Goal: Task Accomplishment & Management: Complete application form

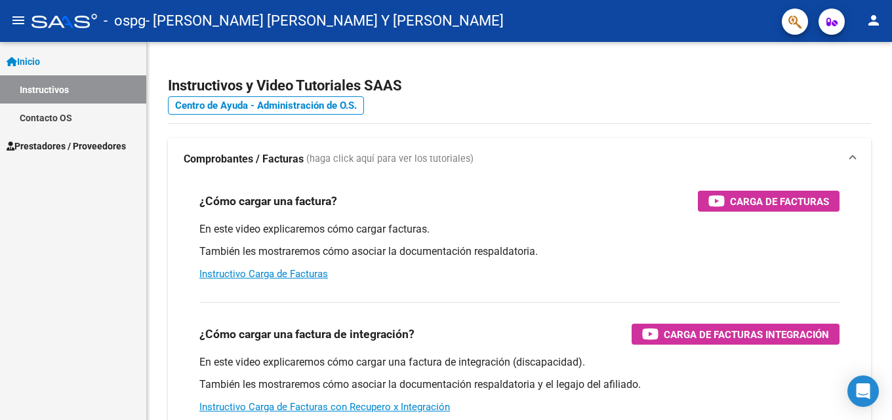
click at [85, 147] on span "Prestadores / Proveedores" at bounding box center [66, 146] width 119 height 14
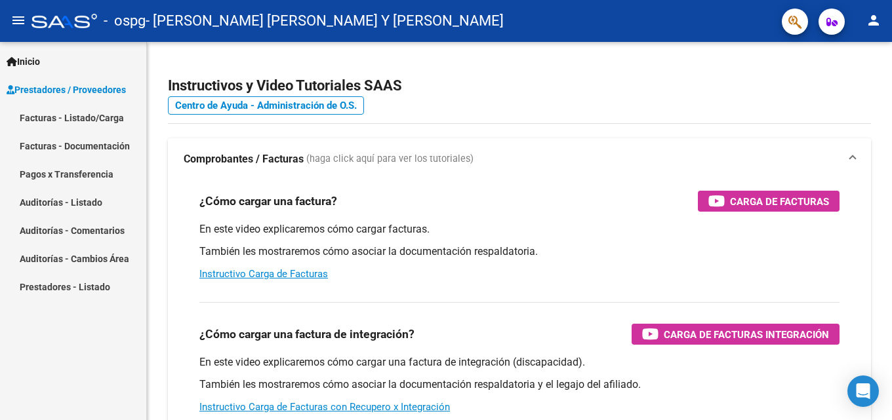
click at [100, 114] on link "Facturas - Listado/Carga" at bounding box center [73, 118] width 146 height 28
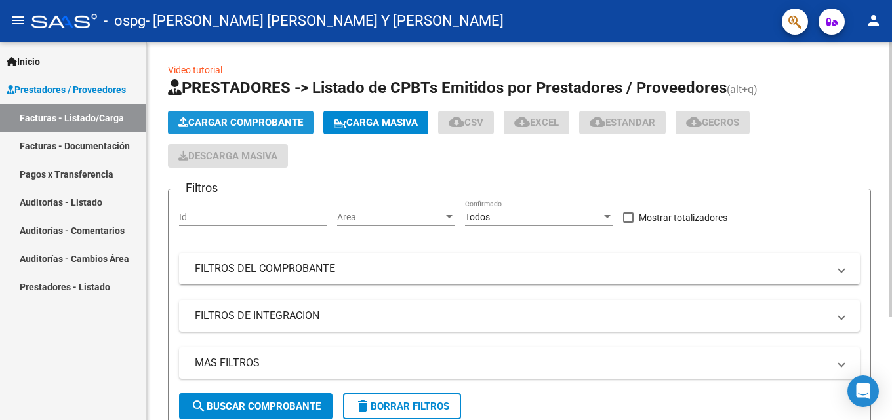
click at [226, 128] on span "Cargar Comprobante" at bounding box center [240, 123] width 125 height 12
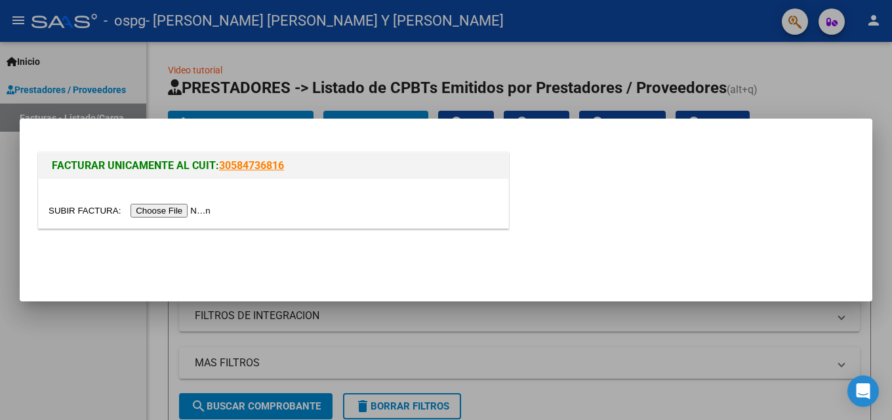
click at [197, 212] on input "file" at bounding box center [132, 211] width 166 height 14
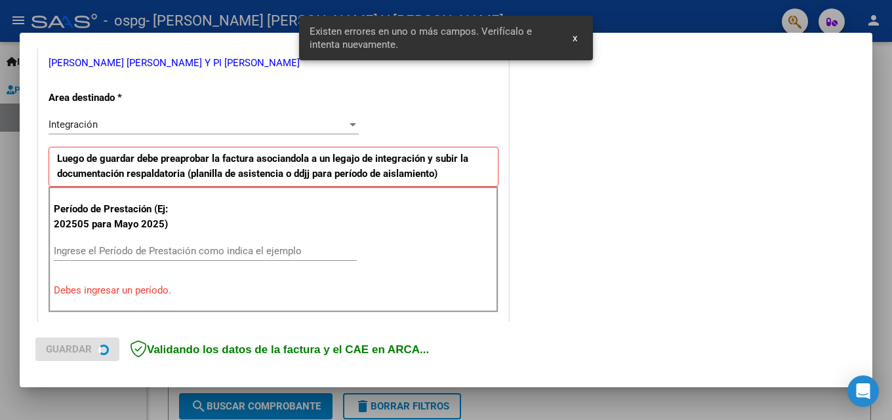
scroll to position [296, 0]
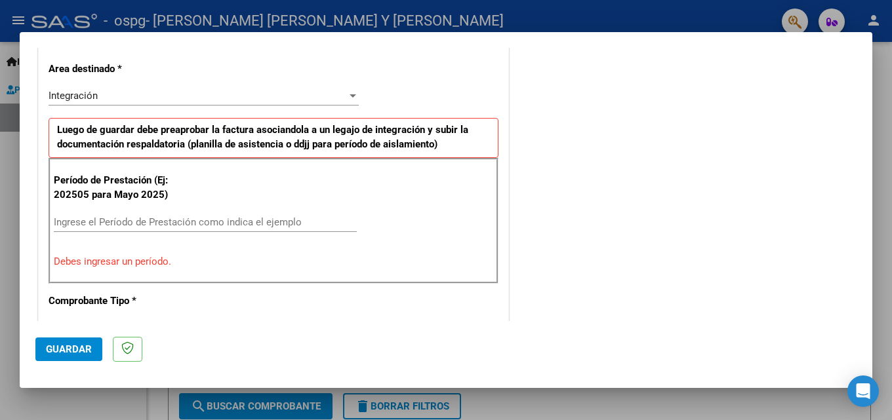
click at [321, 222] on input "Ingrese el Período de Prestación como indica el ejemplo" at bounding box center [205, 222] width 303 height 12
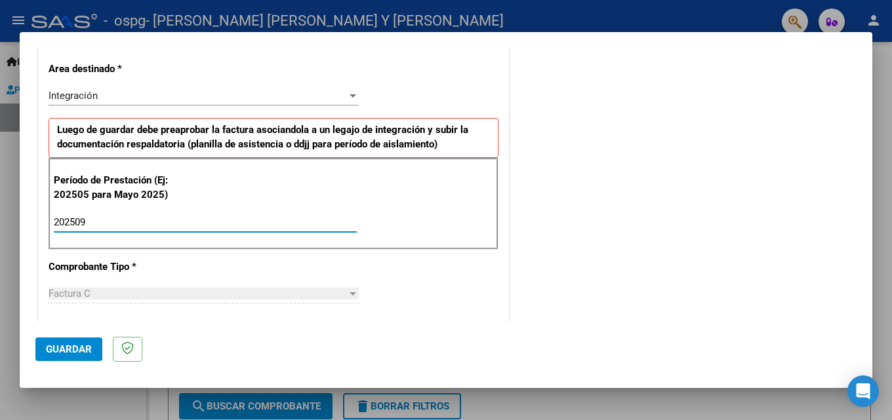
type input "202509"
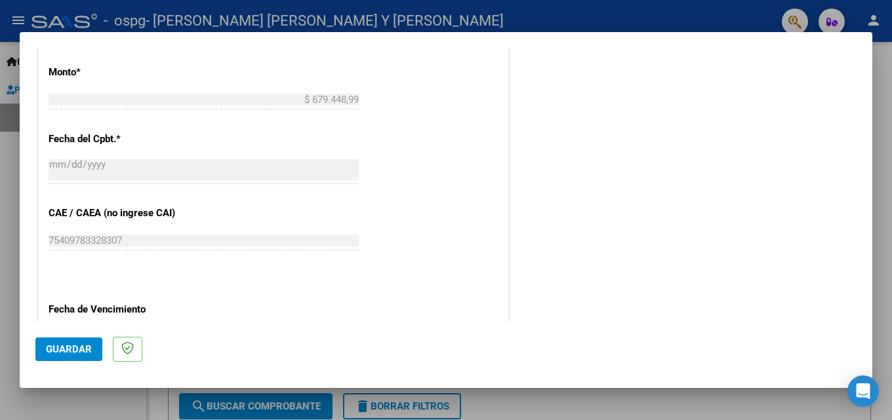
scroll to position [755, 0]
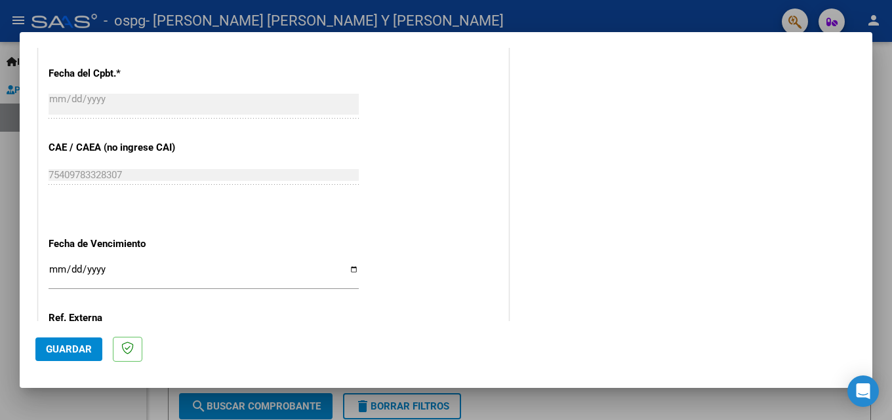
click at [55, 266] on input "Ingresar la fecha" at bounding box center [204, 274] width 310 height 21
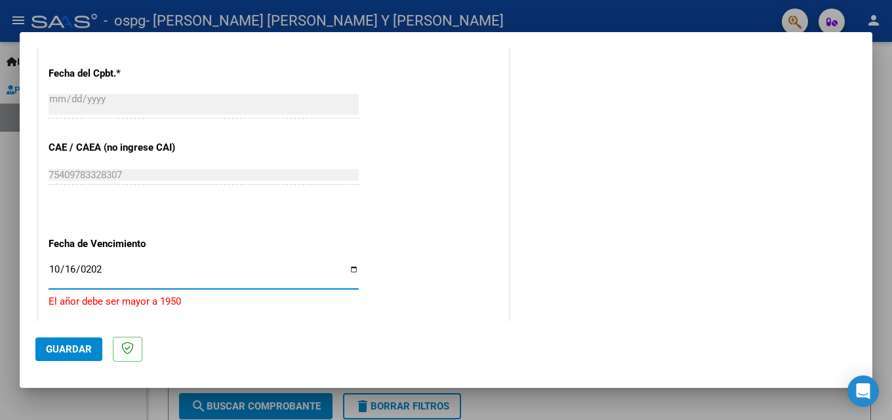
type input "[DATE]"
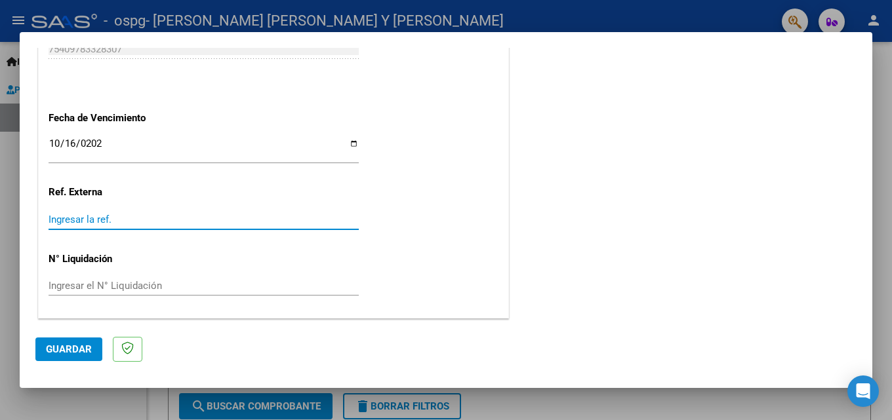
click at [119, 222] on input "Ingresar la ref." at bounding box center [204, 220] width 310 height 12
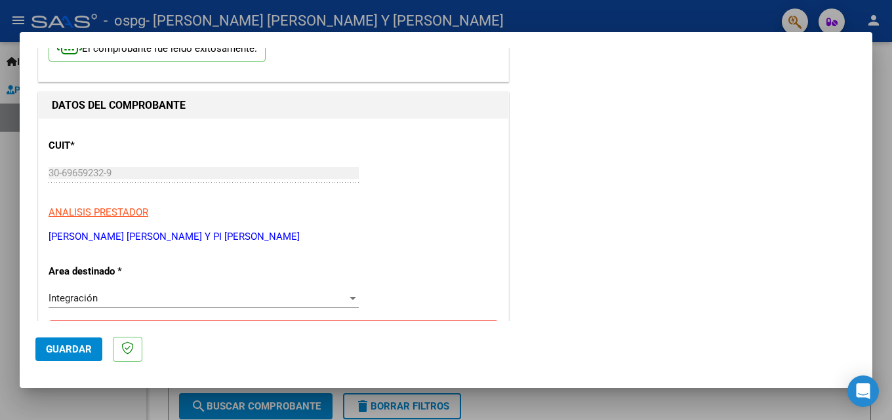
scroll to position [0, 0]
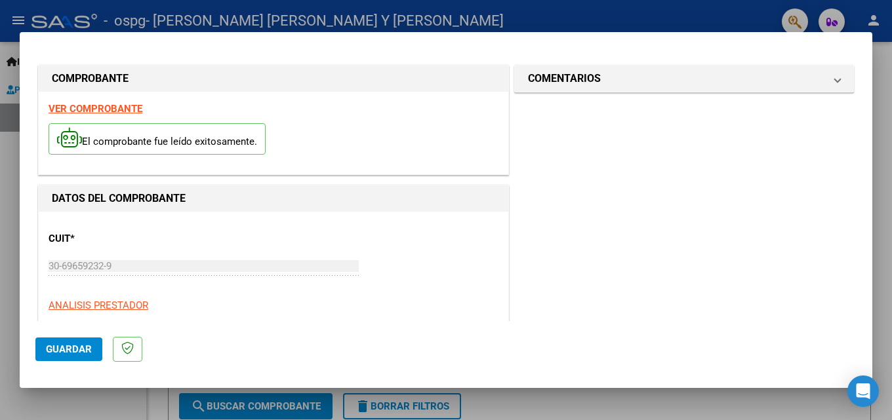
click at [58, 362] on mat-dialog-actions "Guardar" at bounding box center [445, 347] width 821 height 52
click at [62, 354] on span "Guardar" at bounding box center [69, 350] width 46 height 12
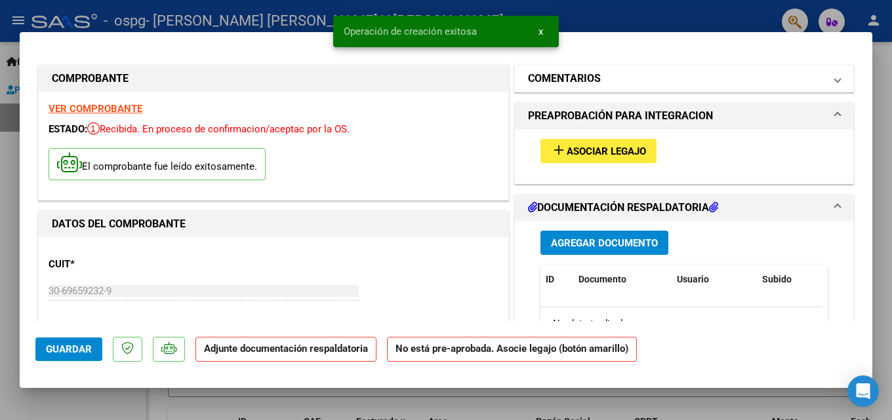
click at [617, 85] on mat-panel-title "COMENTARIOS" at bounding box center [676, 79] width 296 height 16
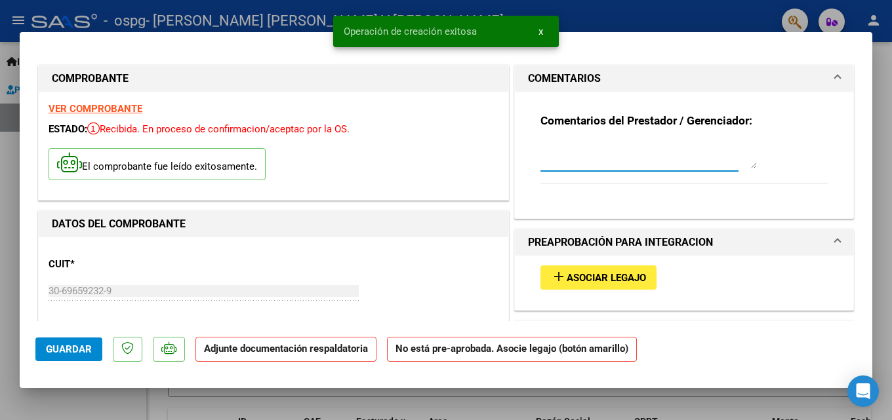
click at [575, 161] on textarea at bounding box center [648, 155] width 216 height 26
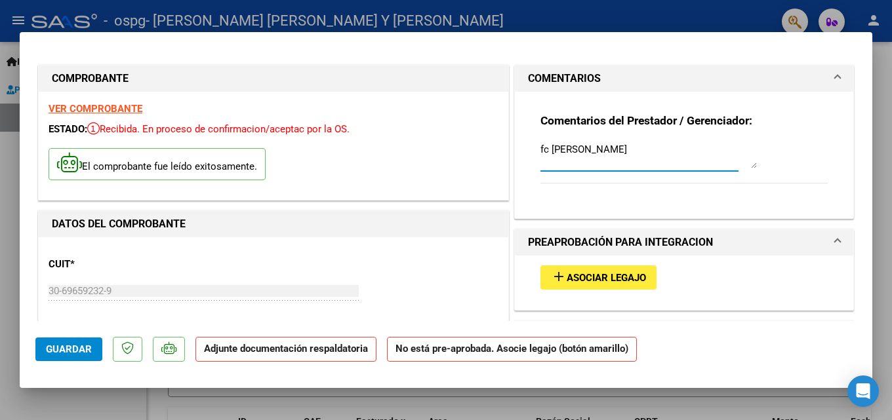
type textarea "fc [PERSON_NAME]"
click at [605, 275] on span "Asociar Legajo" at bounding box center [606, 278] width 79 height 12
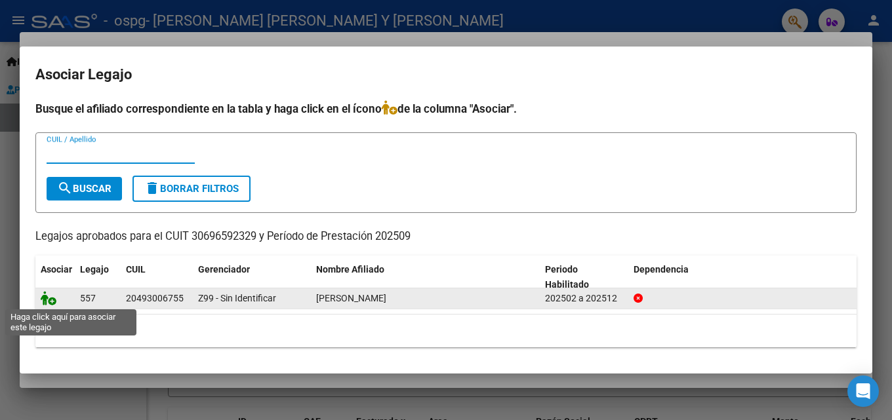
click at [49, 301] on icon at bounding box center [49, 298] width 16 height 14
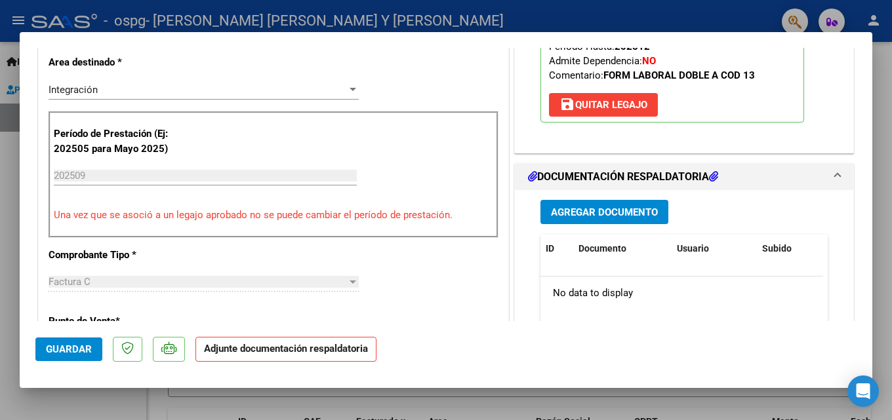
scroll to position [328, 0]
click at [624, 207] on span "Agregar Documento" at bounding box center [604, 212] width 107 height 12
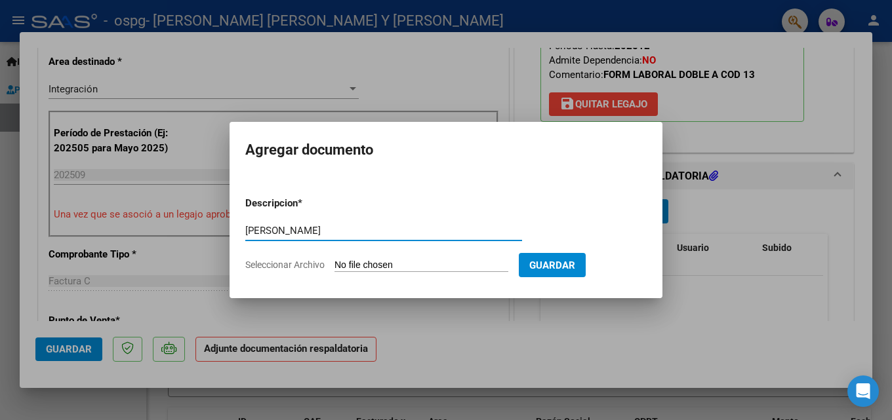
type input "[PERSON_NAME]"
click at [401, 262] on input "Seleccionar Archivo" at bounding box center [422, 266] width 174 height 12
type input "C:\fakepath\[PERSON_NAME] [DATE].pdf"
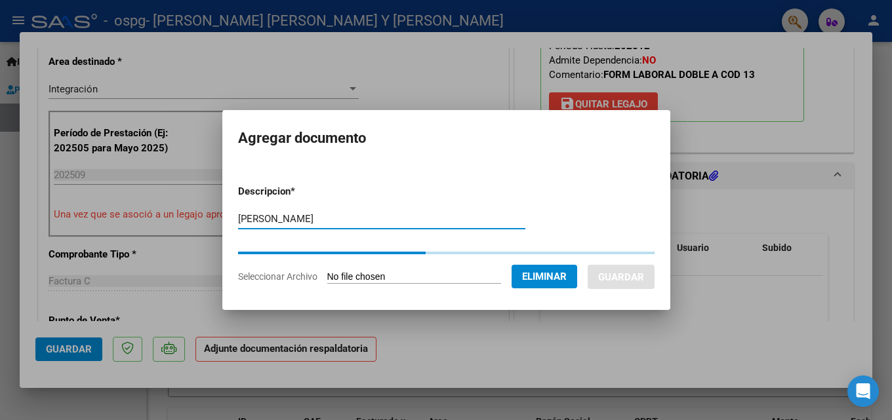
click at [360, 217] on input "[PERSON_NAME]" at bounding box center [381, 219] width 287 height 12
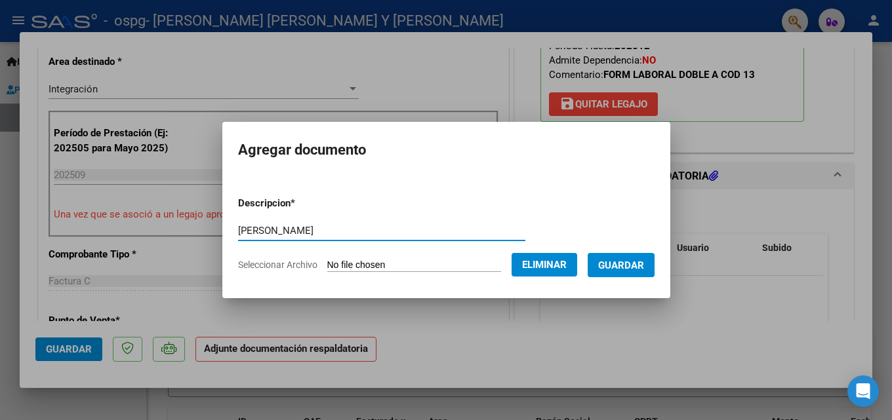
click at [360, 230] on input "[PERSON_NAME]" at bounding box center [381, 231] width 287 height 12
type input "[PERSON_NAME] SEPTIEMBRE"
click at [638, 263] on span "Guardar" at bounding box center [621, 266] width 46 height 12
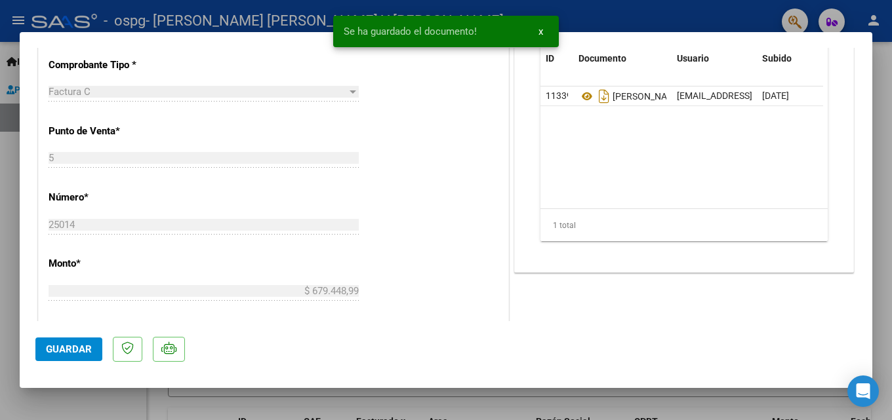
scroll to position [525, 0]
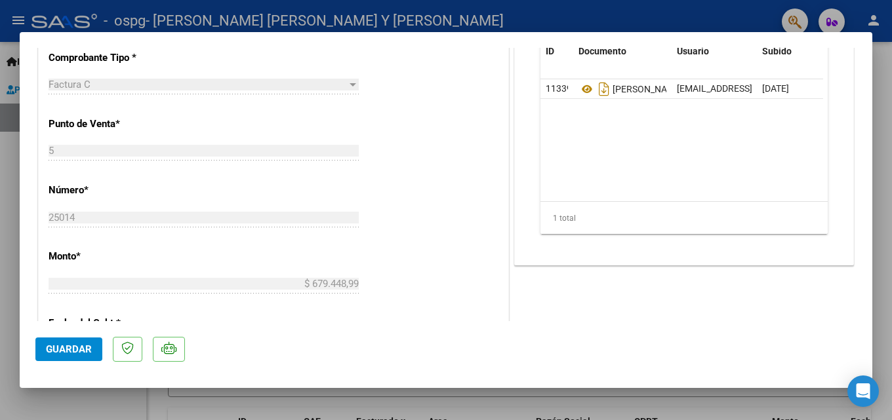
click at [83, 346] on span "Guardar" at bounding box center [69, 350] width 46 height 12
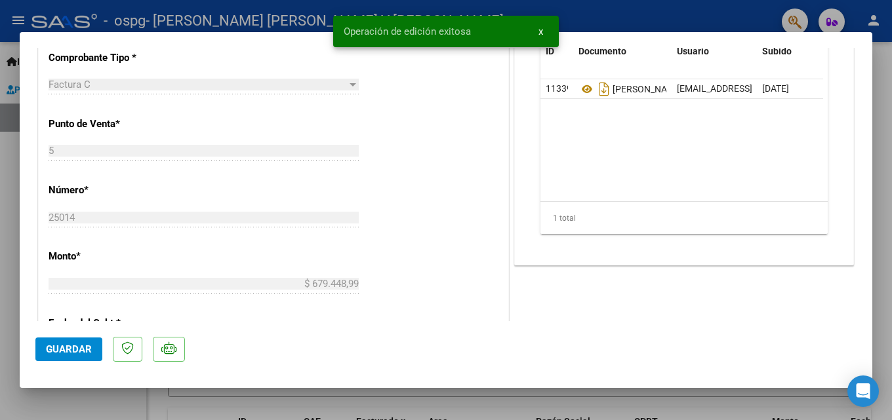
click at [469, 398] on div at bounding box center [446, 210] width 892 height 420
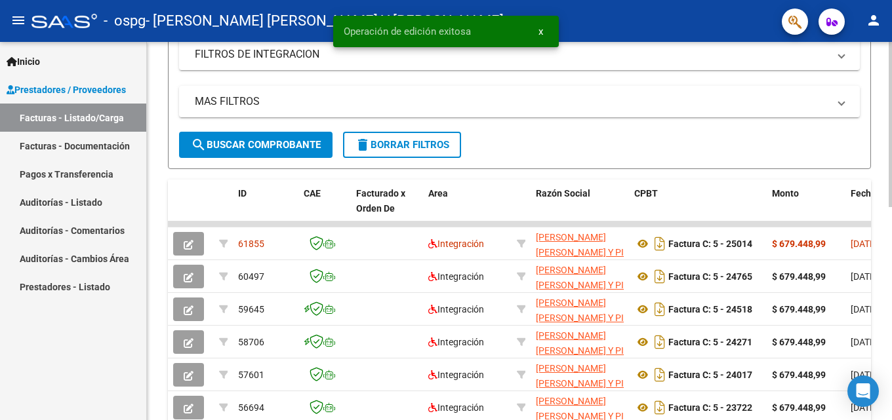
scroll to position [262, 0]
